Goal: Find specific page/section: Find specific page/section

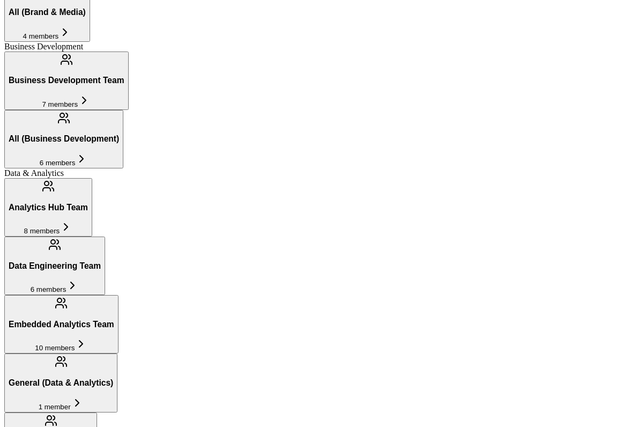
scroll to position [377, 0]
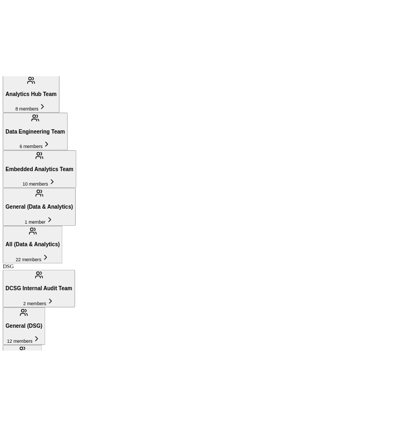
scroll to position [542, 0]
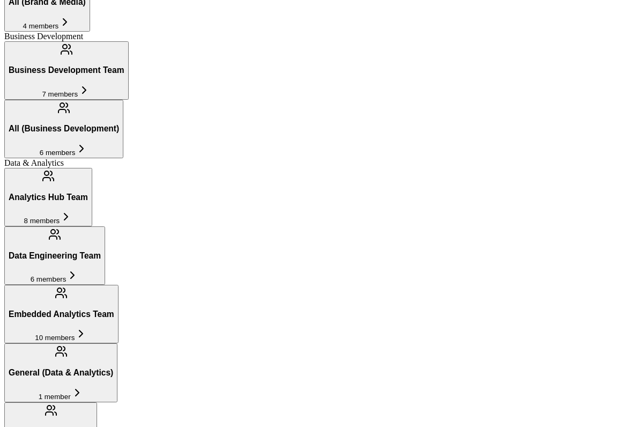
type input "[PERSON_NAME]"
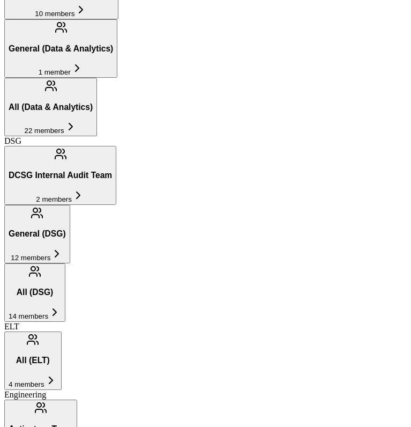
scroll to position [40, 0]
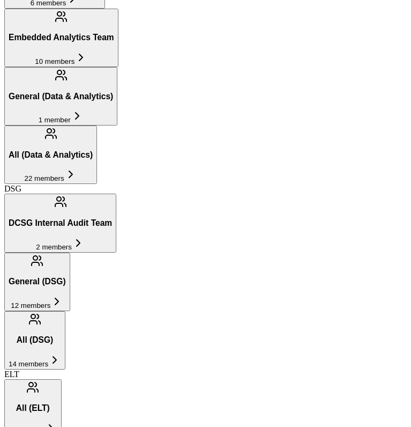
type input "viet"
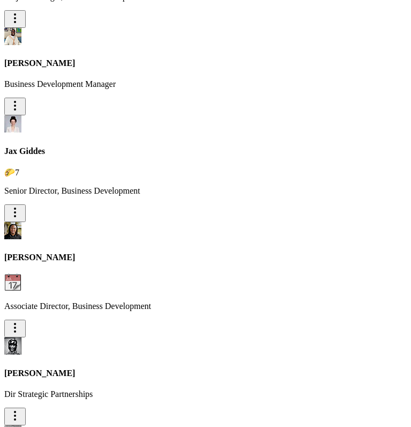
scroll to position [932, 0]
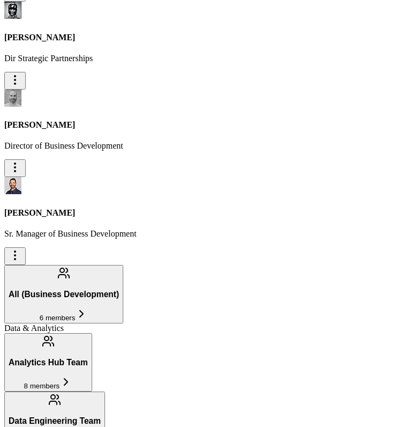
scroll to position [38, 0]
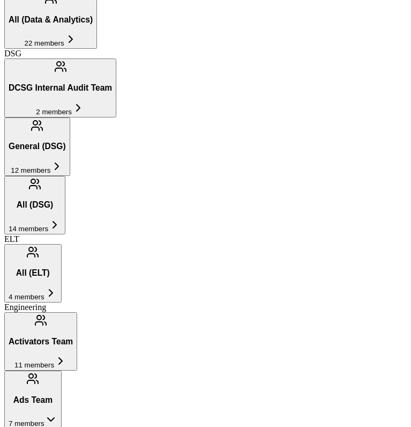
scroll to position [705, 0]
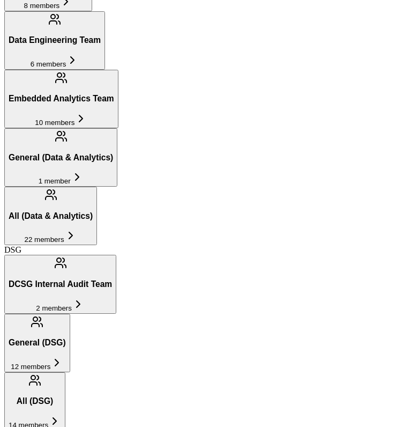
type input "ray"
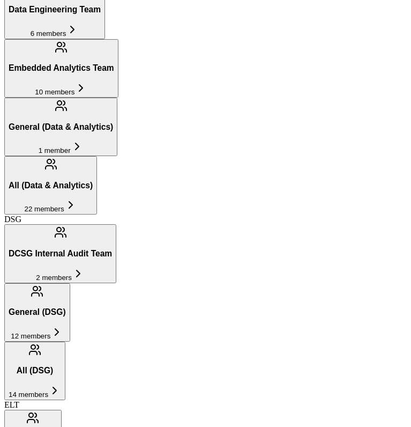
type input "[PERSON_NAME]"
